Goal: Communication & Community: Answer question/provide support

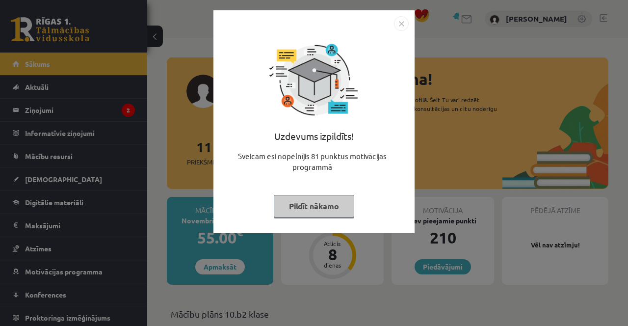
click at [166, 139] on div "Uzdevums izpildīts! Sveicam esi nopelnījis 81 punktus motivācijas programmā Pil…" at bounding box center [314, 163] width 628 height 326
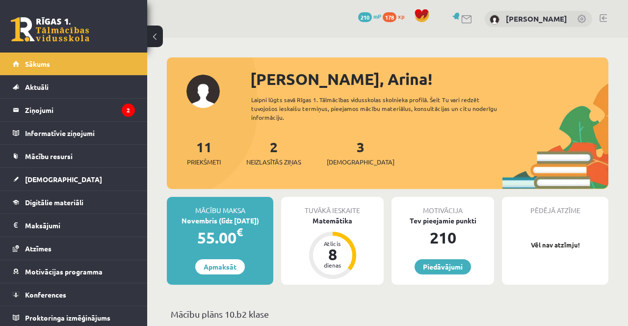
click at [127, 104] on icon "2" at bounding box center [128, 110] width 13 height 13
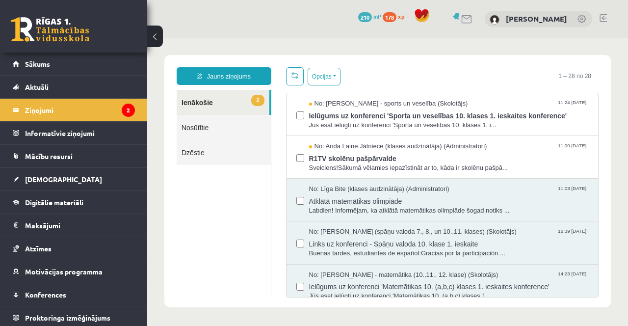
click at [524, 118] on span "Ielūgums uz konferenci 'Sporta un veselības 10. klases 1. ieskaites konference'" at bounding box center [449, 114] width 280 height 12
click at [381, 161] on span "R1TV skolēnu pašpārvalde" at bounding box center [449, 157] width 280 height 12
click at [41, 62] on span "Sākums" at bounding box center [37, 63] width 25 height 9
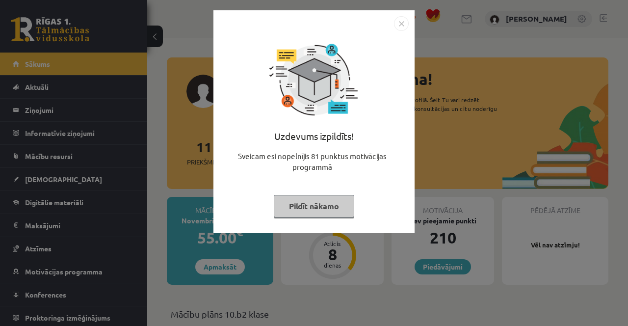
click at [457, 281] on div "Uzdevums izpildīts! Sveicam esi nopelnījis 81 punktus motivācijas programmā Pil…" at bounding box center [314, 163] width 628 height 326
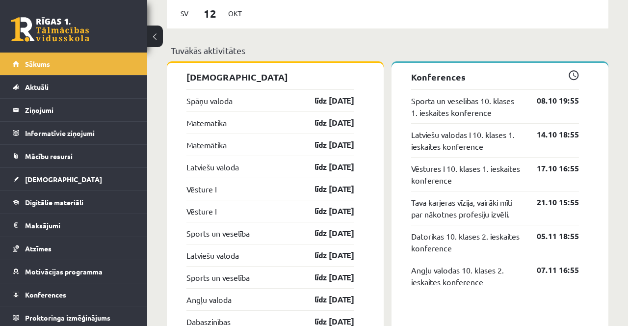
scroll to position [852, 0]
